Goal: Task Accomplishment & Management: Manage account settings

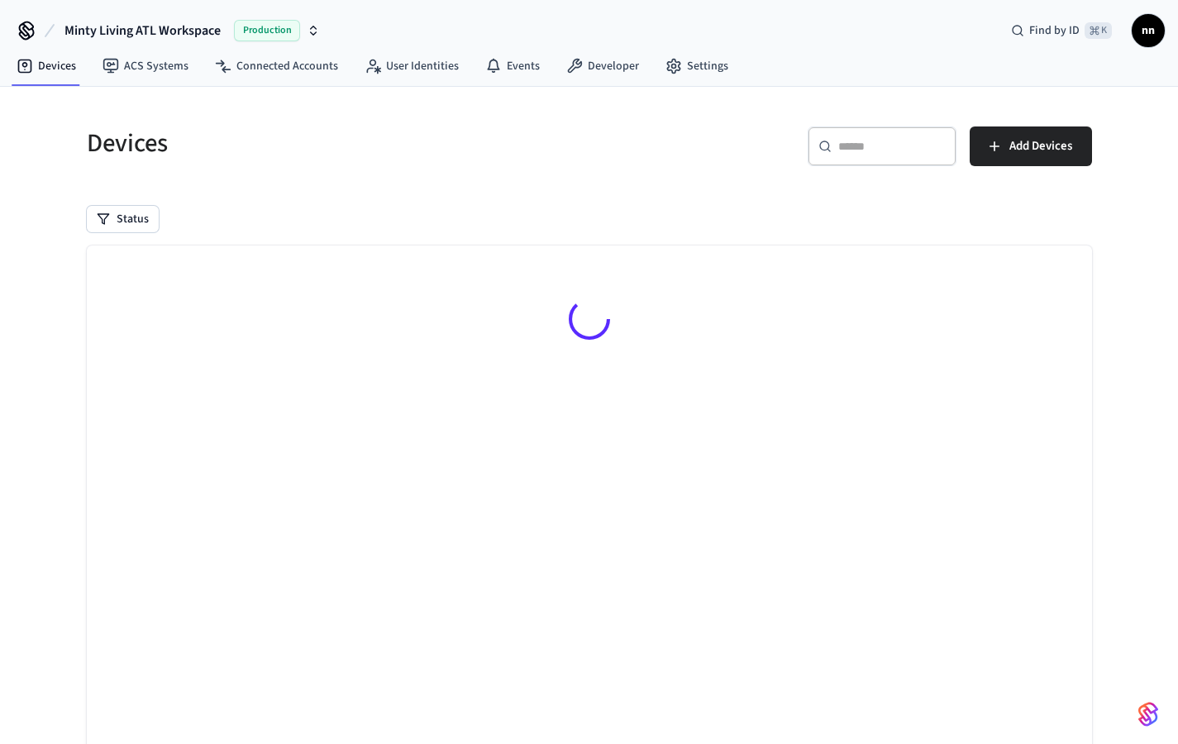
click at [892, 155] on div "​ ​" at bounding box center [882, 147] width 149 height 40
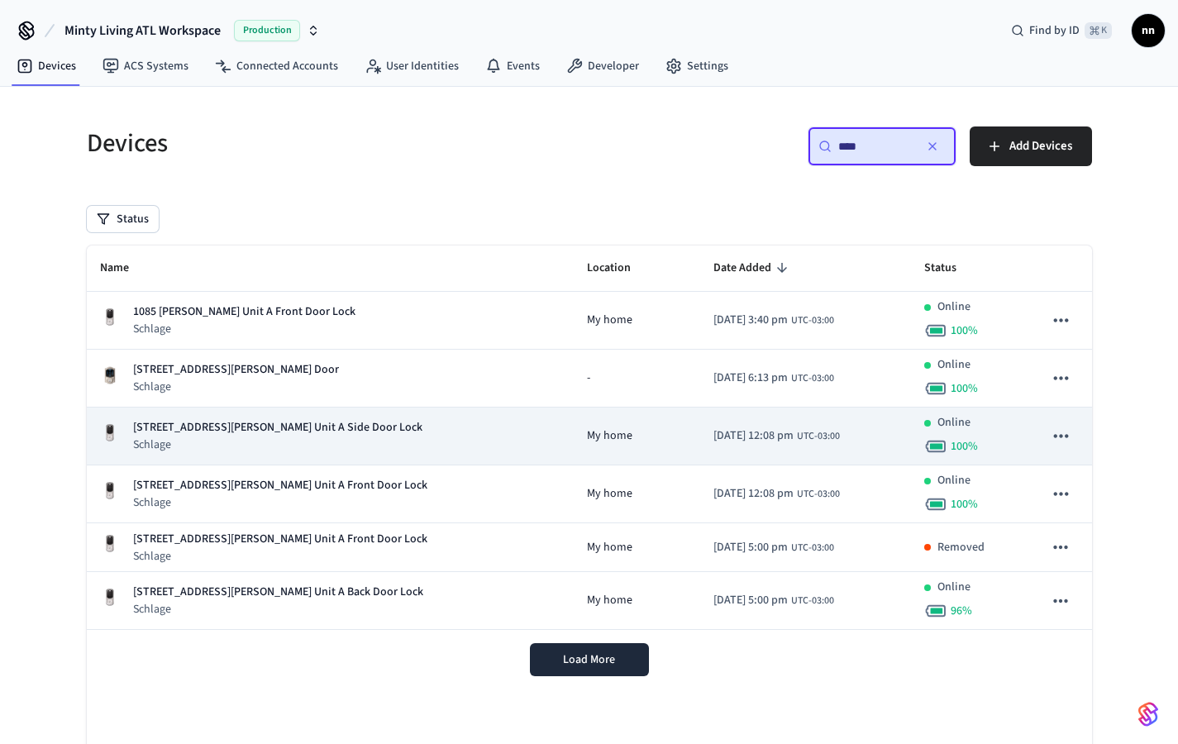
type input "****"
click at [266, 440] on p "Schlage" at bounding box center [277, 445] width 289 height 17
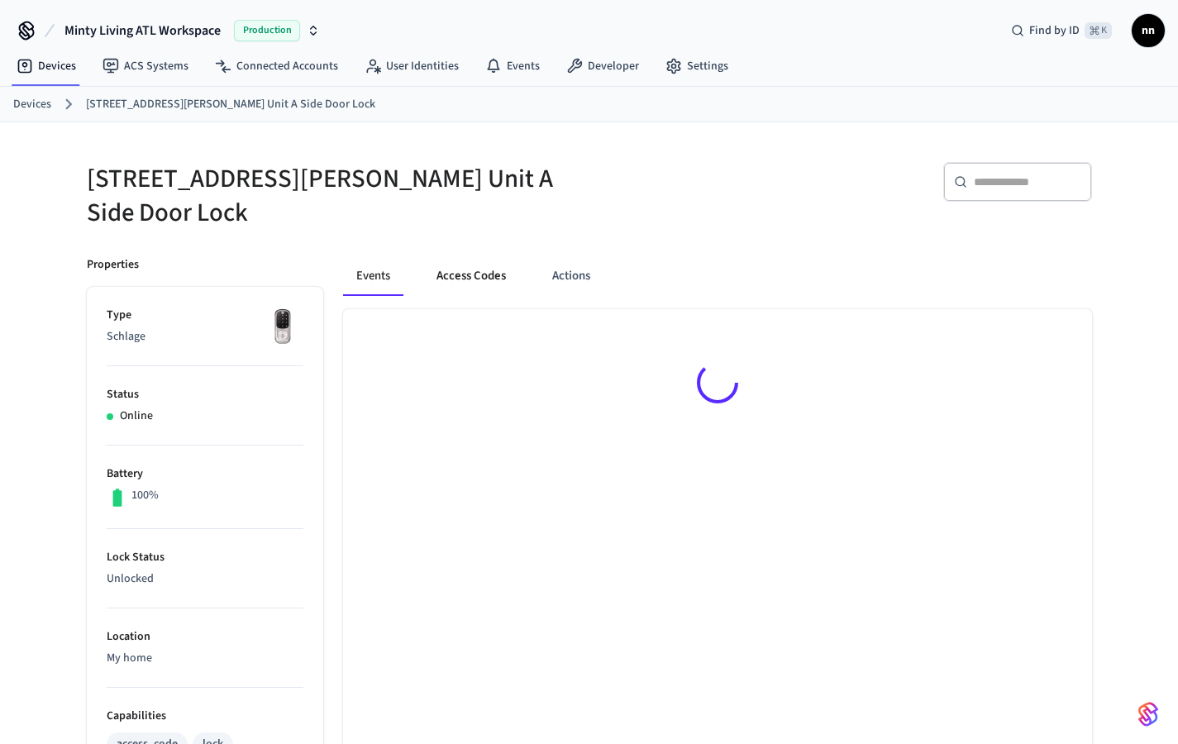
click at [473, 260] on button "Access Codes" at bounding box center [471, 276] width 96 height 40
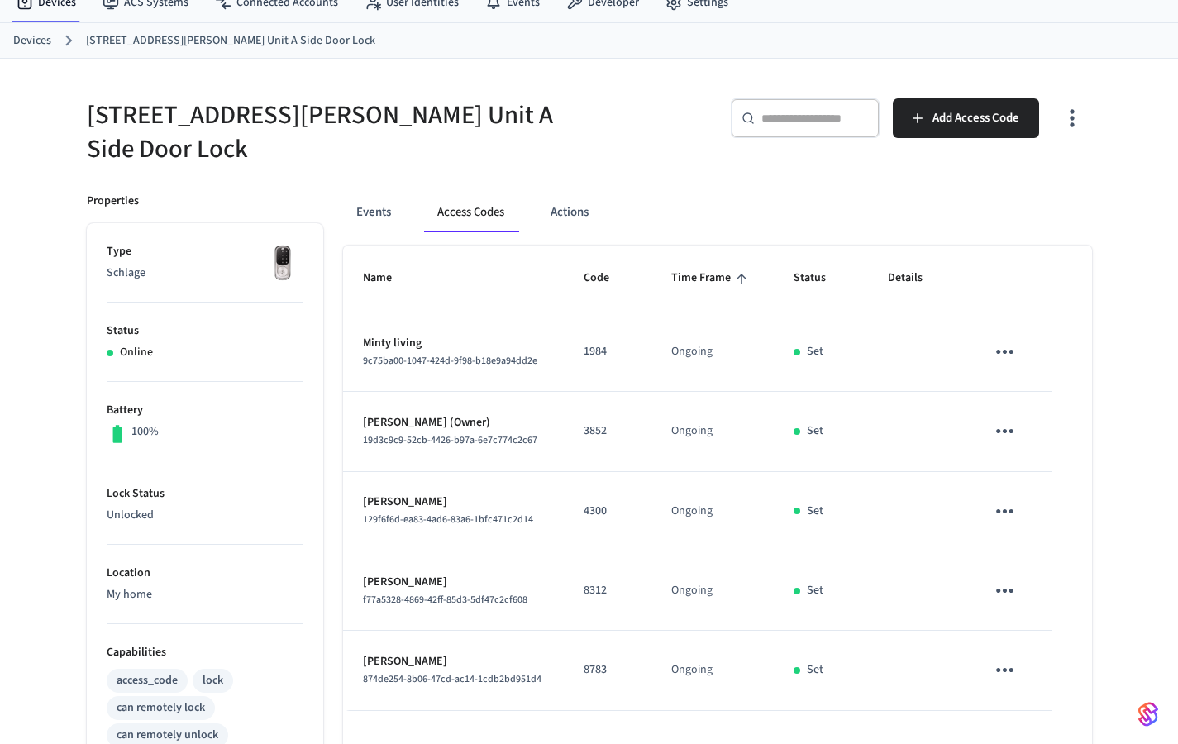
scroll to position [65, 0]
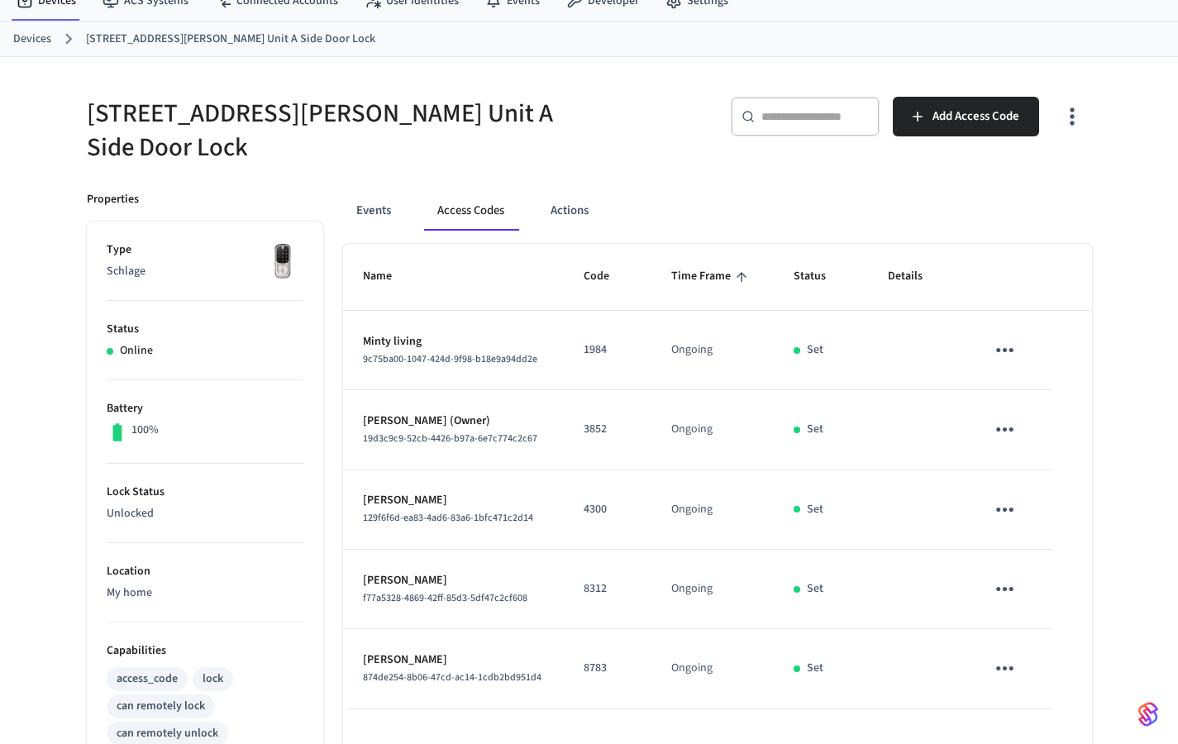
click at [41, 52] on div "Devices [STREET_ADDRESS][PERSON_NAME] Unit A Side Door Lock" at bounding box center [589, 40] width 1178 height 36
click at [42, 33] on link "Devices" at bounding box center [32, 39] width 38 height 17
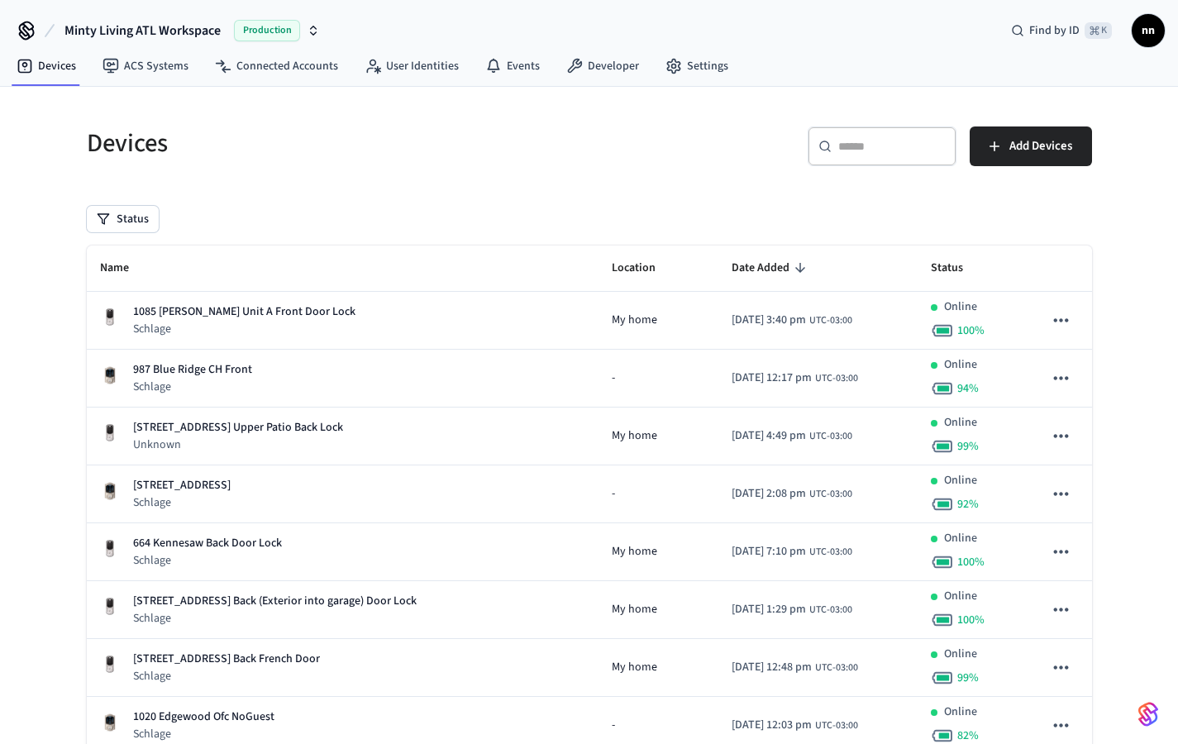
click at [855, 155] on div "​ ​" at bounding box center [882, 147] width 149 height 40
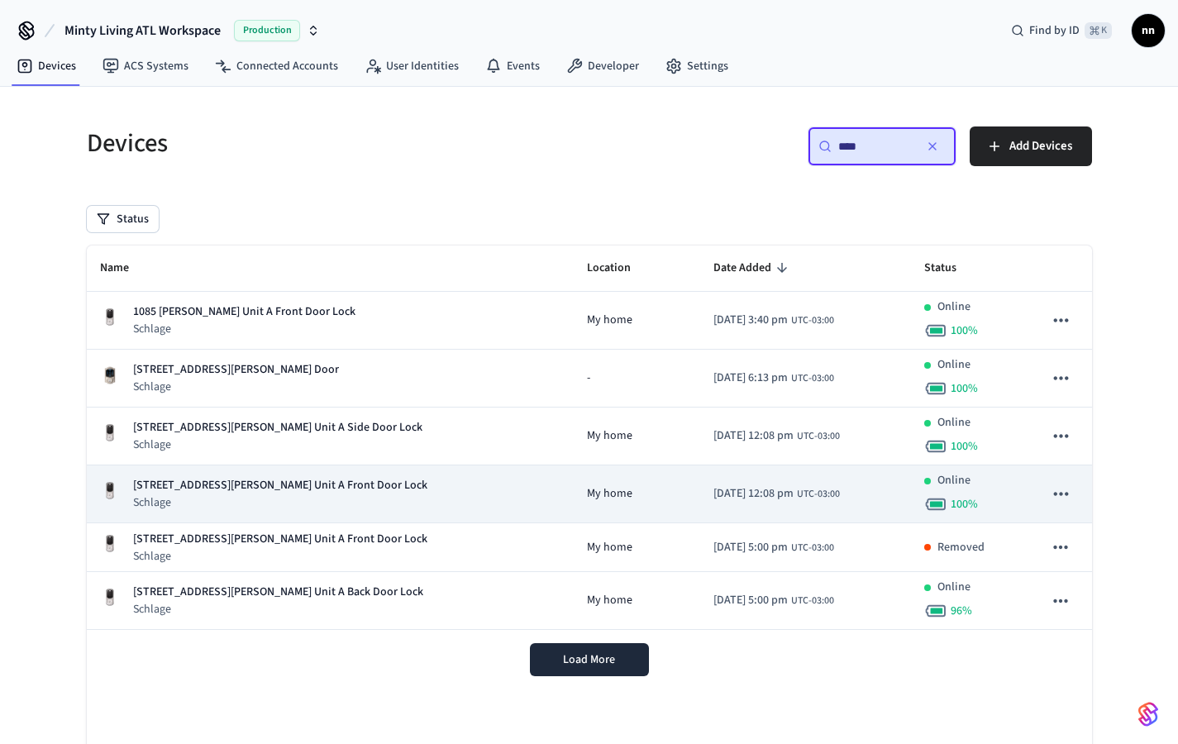
type input "****"
click at [300, 490] on p "[STREET_ADDRESS][PERSON_NAME] Unit A Front Door Lock" at bounding box center [280, 485] width 294 height 17
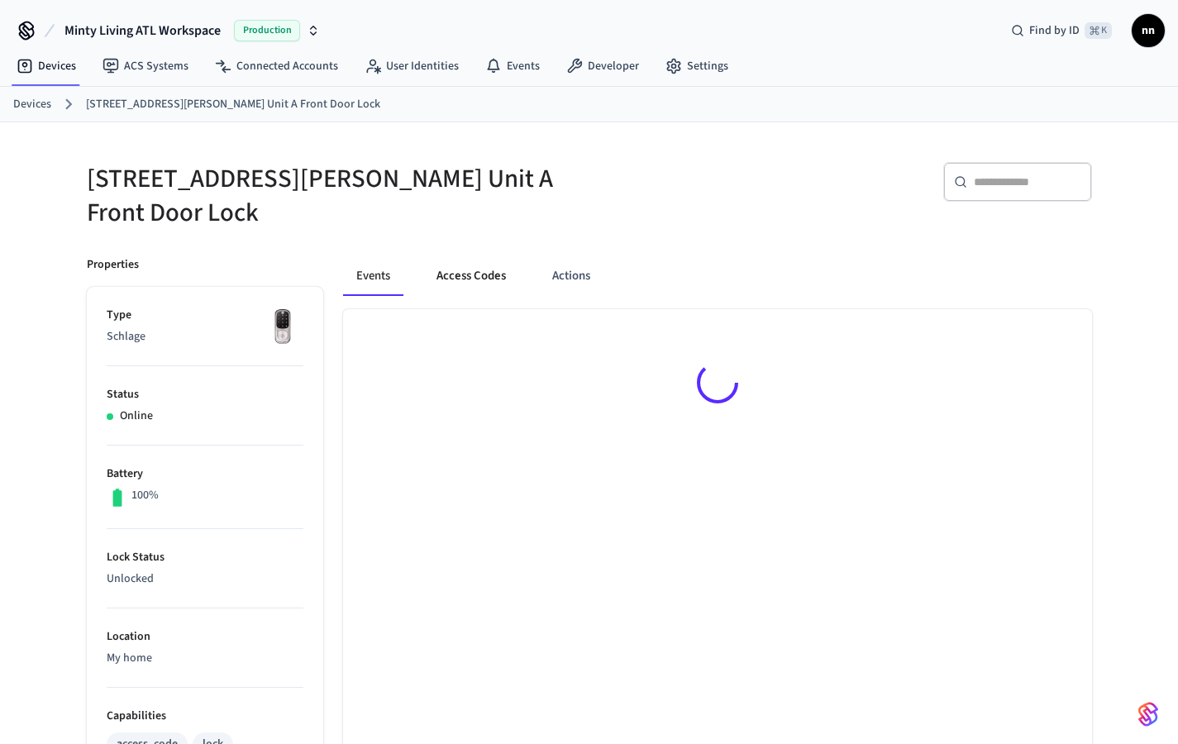
click at [447, 265] on button "Access Codes" at bounding box center [471, 276] width 96 height 40
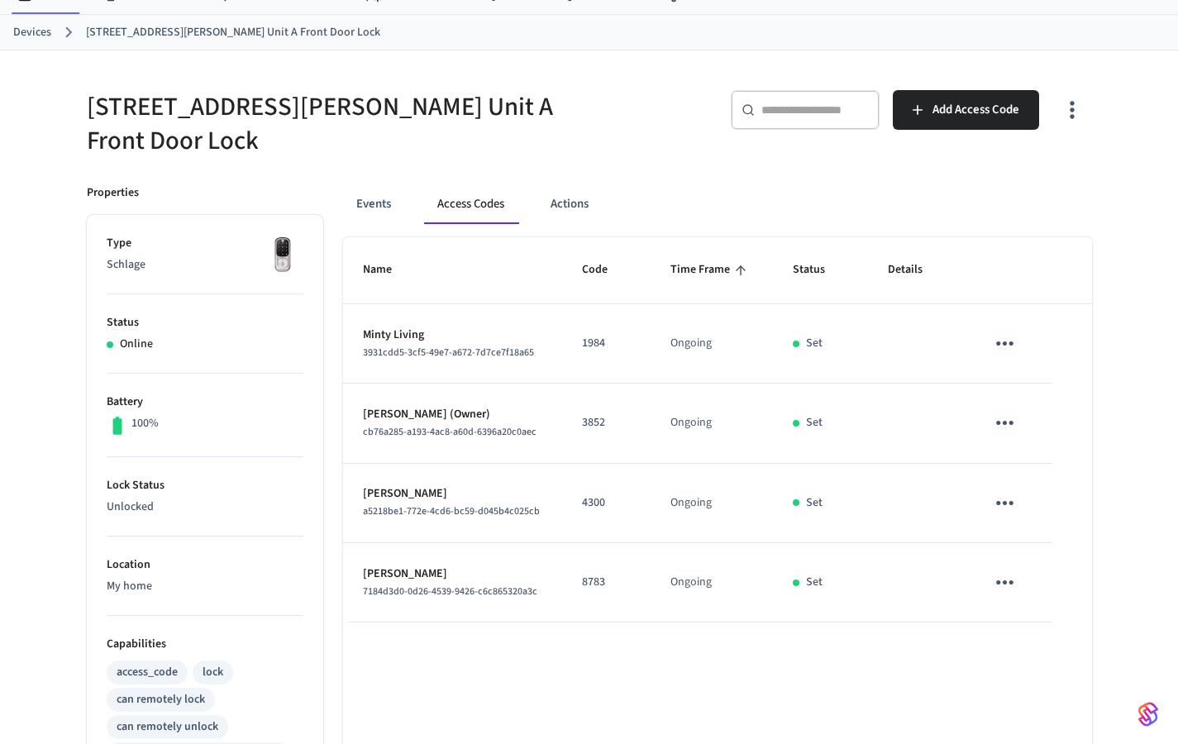
scroll to position [81, 0]
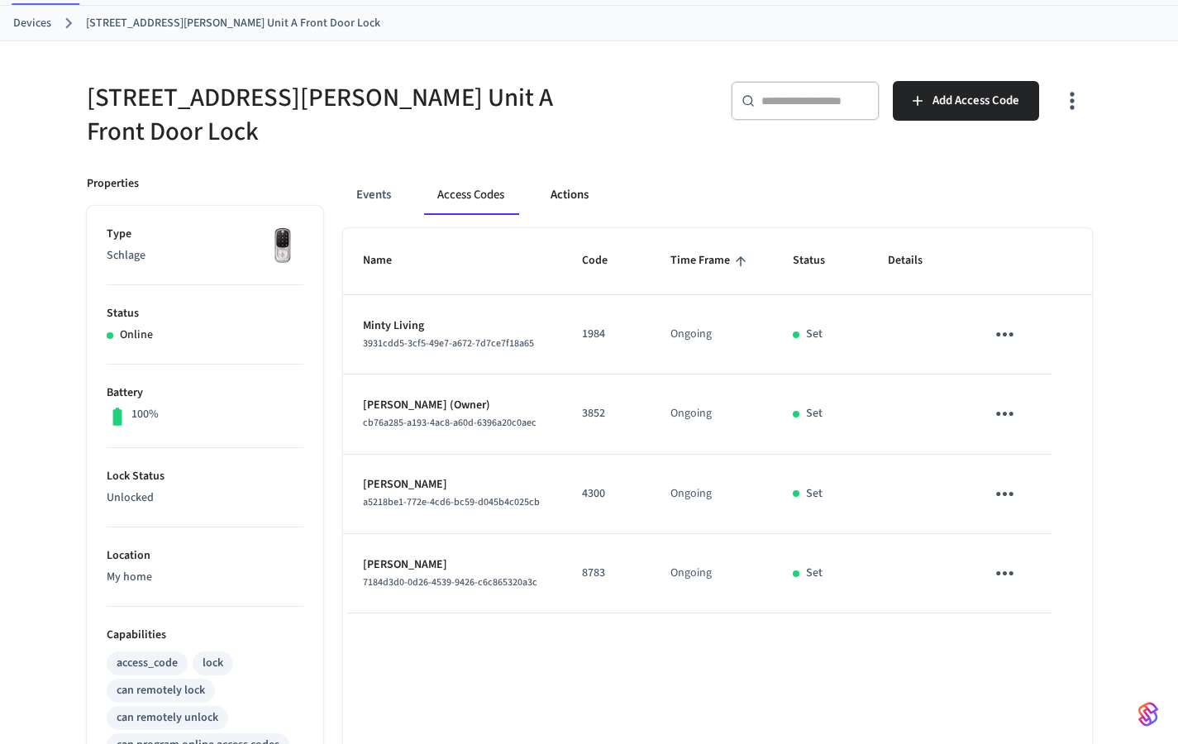
click at [576, 184] on button "Actions" at bounding box center [570, 195] width 65 height 40
